Goal: Consume media (video, audio)

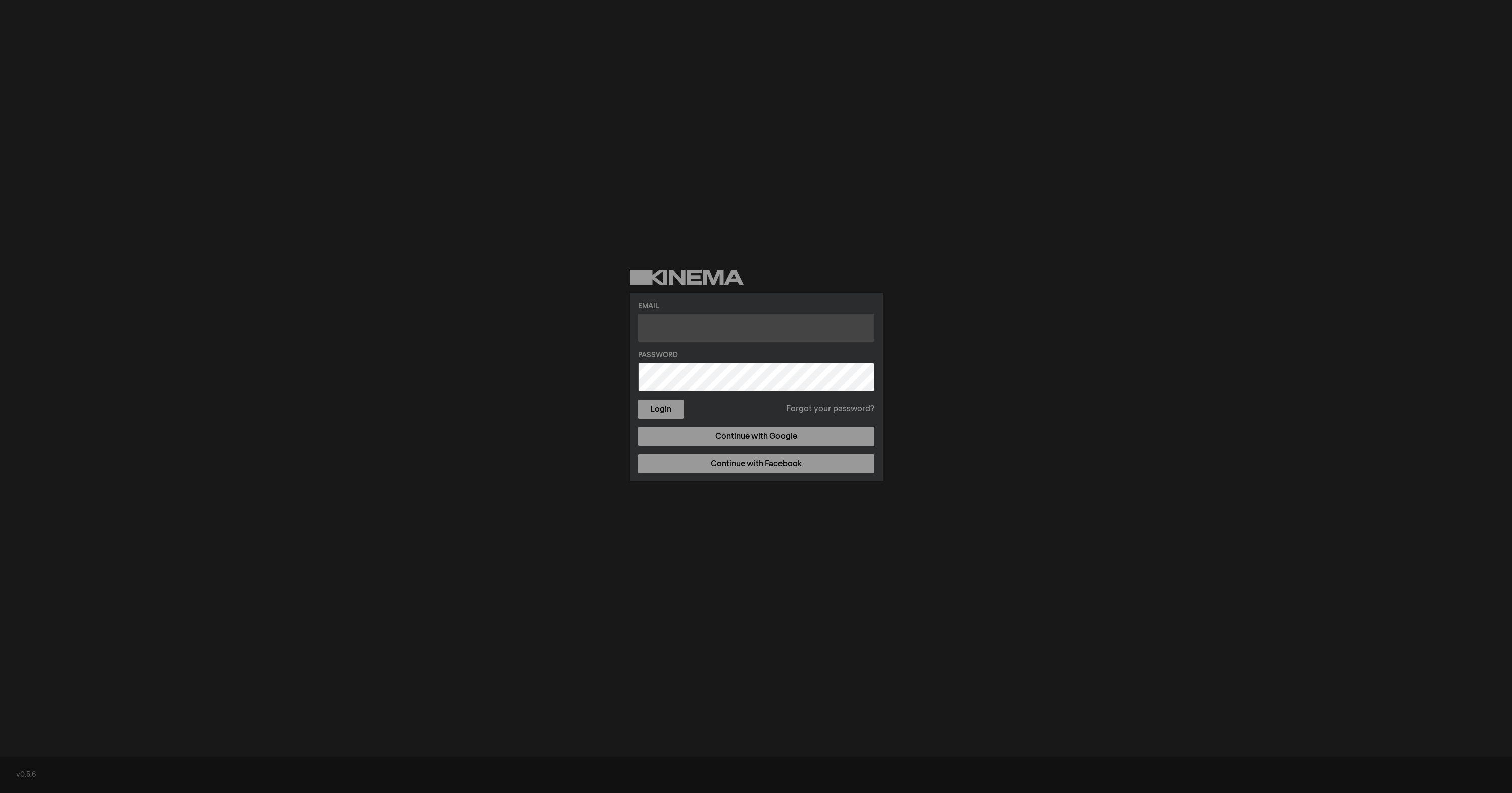
click at [763, 327] on input "text" at bounding box center [756, 327] width 236 height 28
type input "[PERSON_NAME][EMAIL_ADDRESS][DOMAIN_NAME]"
click at [638, 399] on button "Login" at bounding box center [660, 409] width 45 height 19
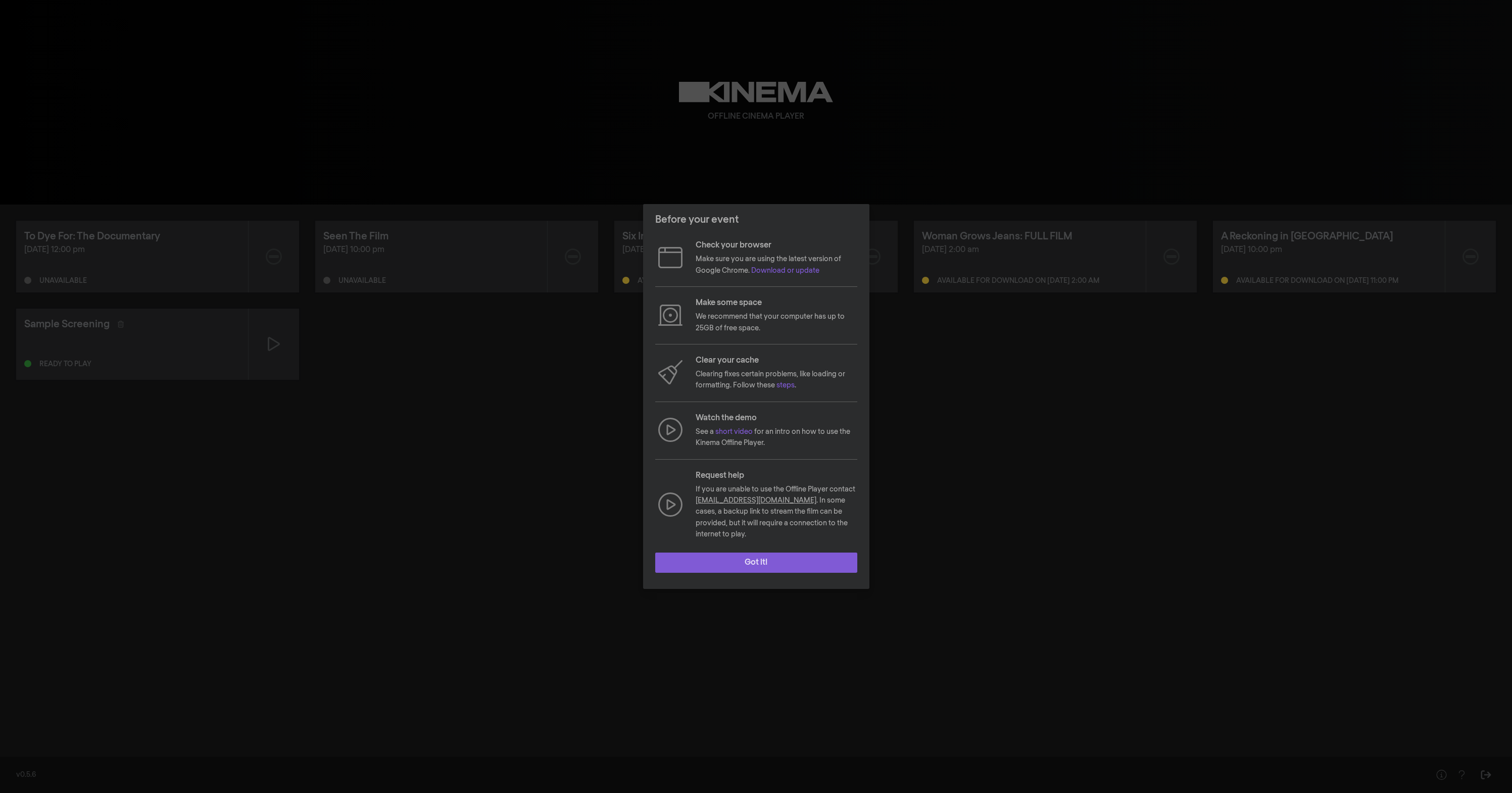
click at [789, 559] on button "Got it!" at bounding box center [756, 562] width 202 height 20
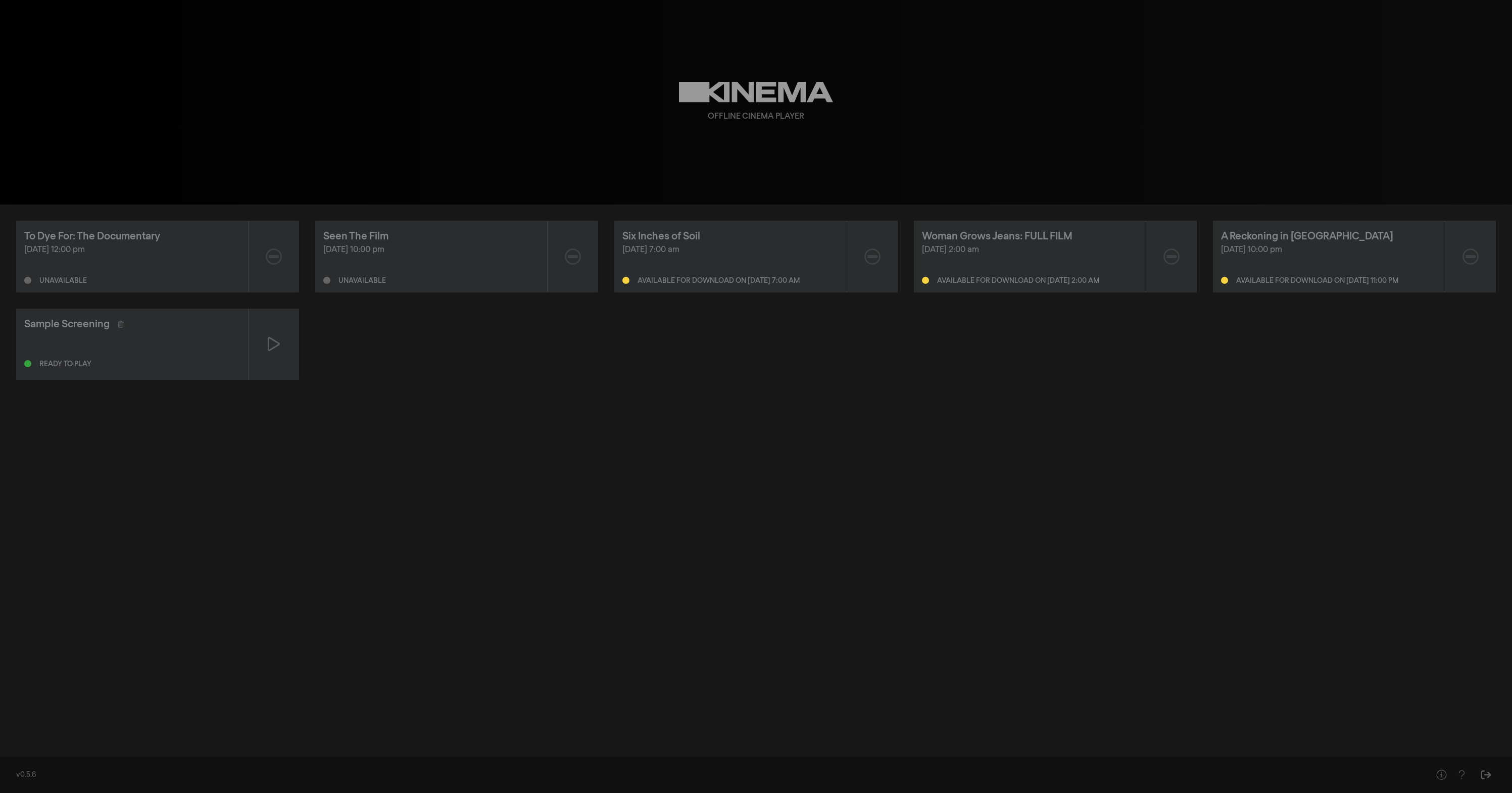
click at [119, 327] on div "Sample Screening" at bounding box center [132, 324] width 215 height 15
click at [117, 323] on div at bounding box center [139, 324] width 59 height 7
click at [122, 324] on icon at bounding box center [121, 324] width 6 height 7
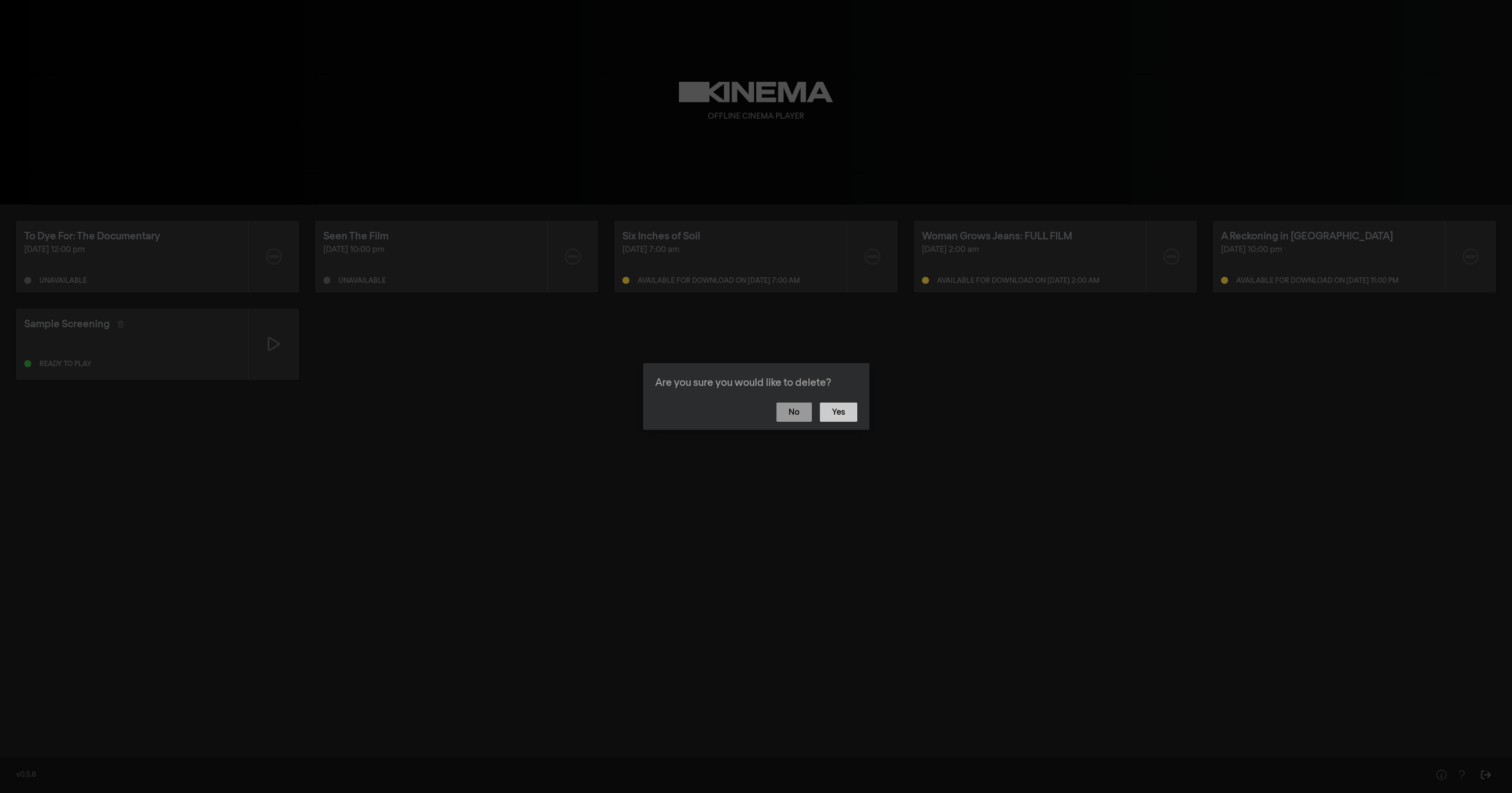
click at [847, 406] on button "Yes" at bounding box center [839, 412] width 38 height 19
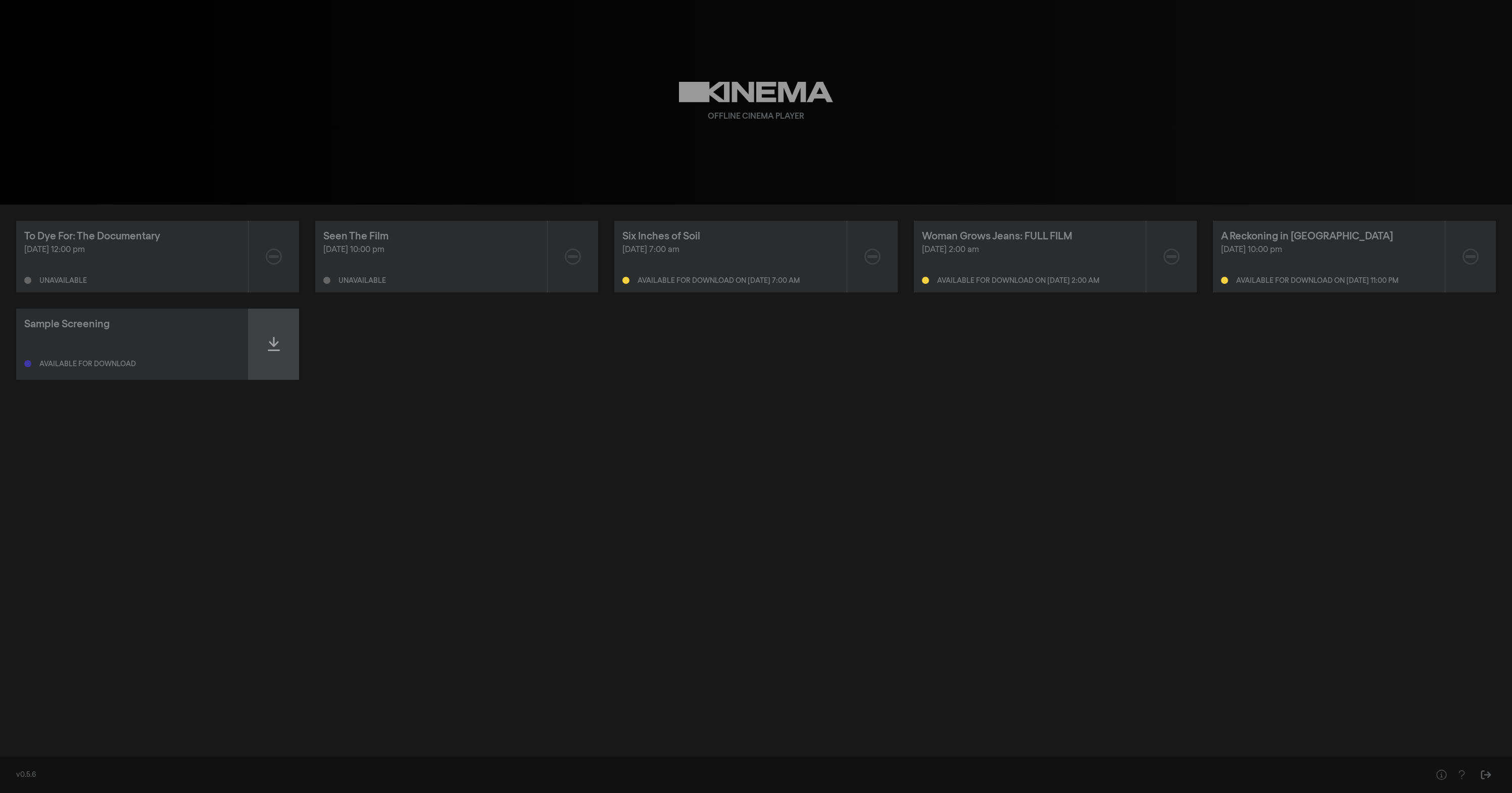
click at [274, 344] on icon at bounding box center [273, 344] width 12 height 14
click at [282, 339] on div at bounding box center [273, 344] width 50 height 71
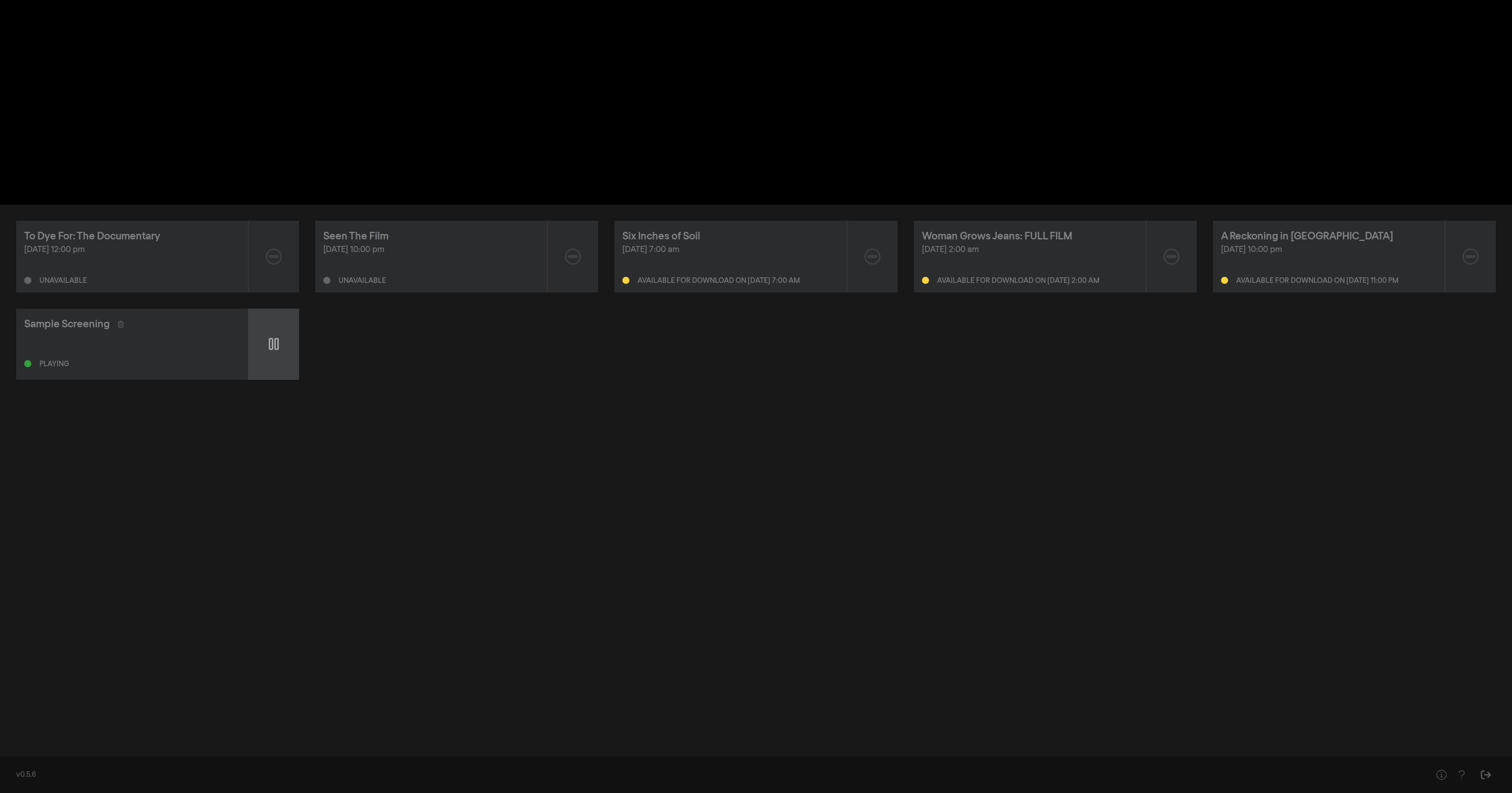
click at [282, 339] on div at bounding box center [273, 344] width 50 height 71
type input "0.838598"
click at [756, 424] on div "To Dye For: The Documentary Aug 27, 2025 at 12:00 pm Unavailable Seen The Film …" at bounding box center [756, 476] width 1512 height 545
